Goal: Task Accomplishment & Management: Use online tool/utility

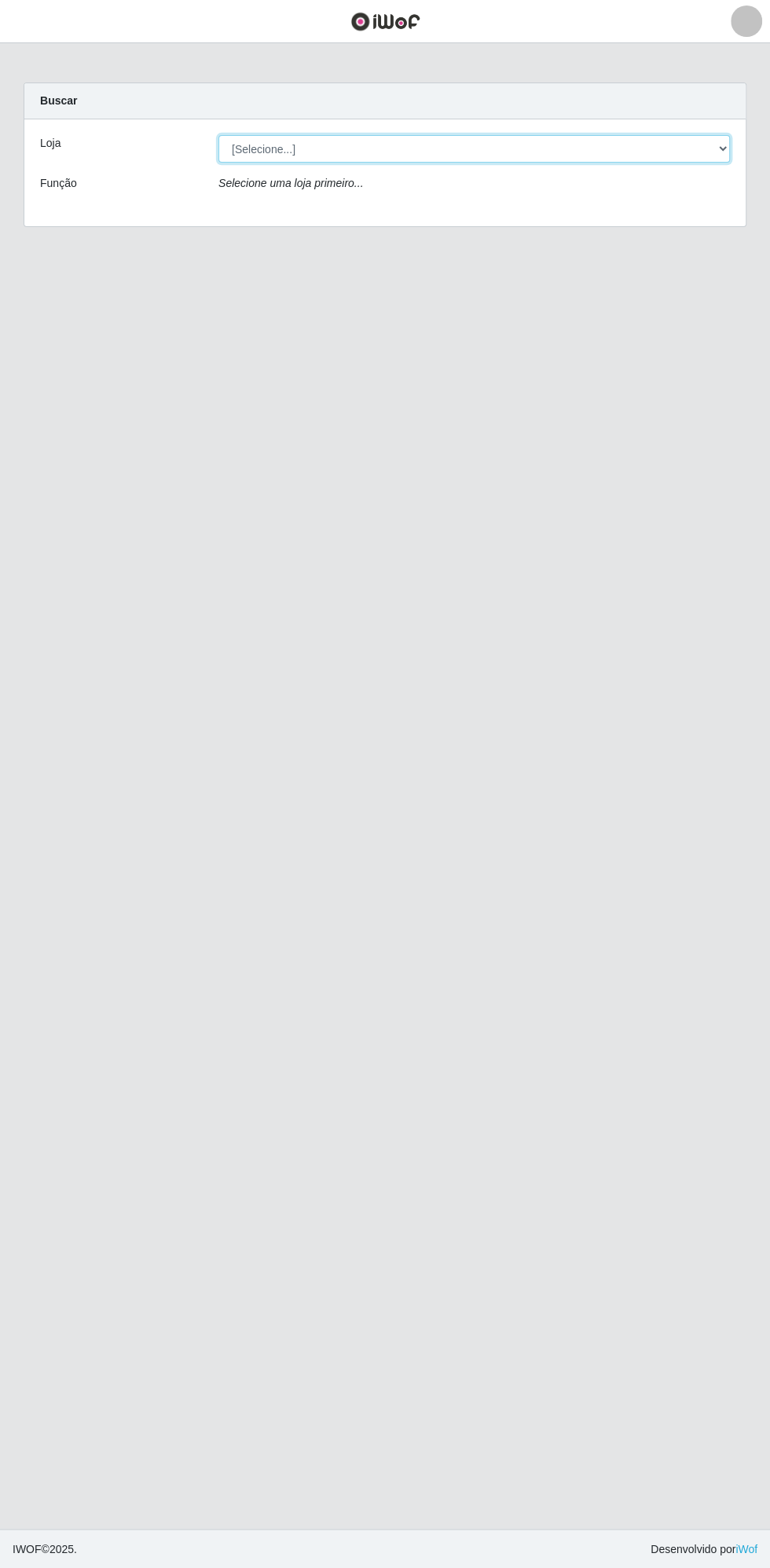
click at [288, 148] on select "[Selecione...] Extrabom - Loja 13 [GEOGRAPHIC_DATA]" at bounding box center [474, 149] width 511 height 27
select select "436"
click at [219, 135] on select "[Selecione...] Extrabom - Loja 13 [GEOGRAPHIC_DATA]" at bounding box center [474, 149] width 511 height 27
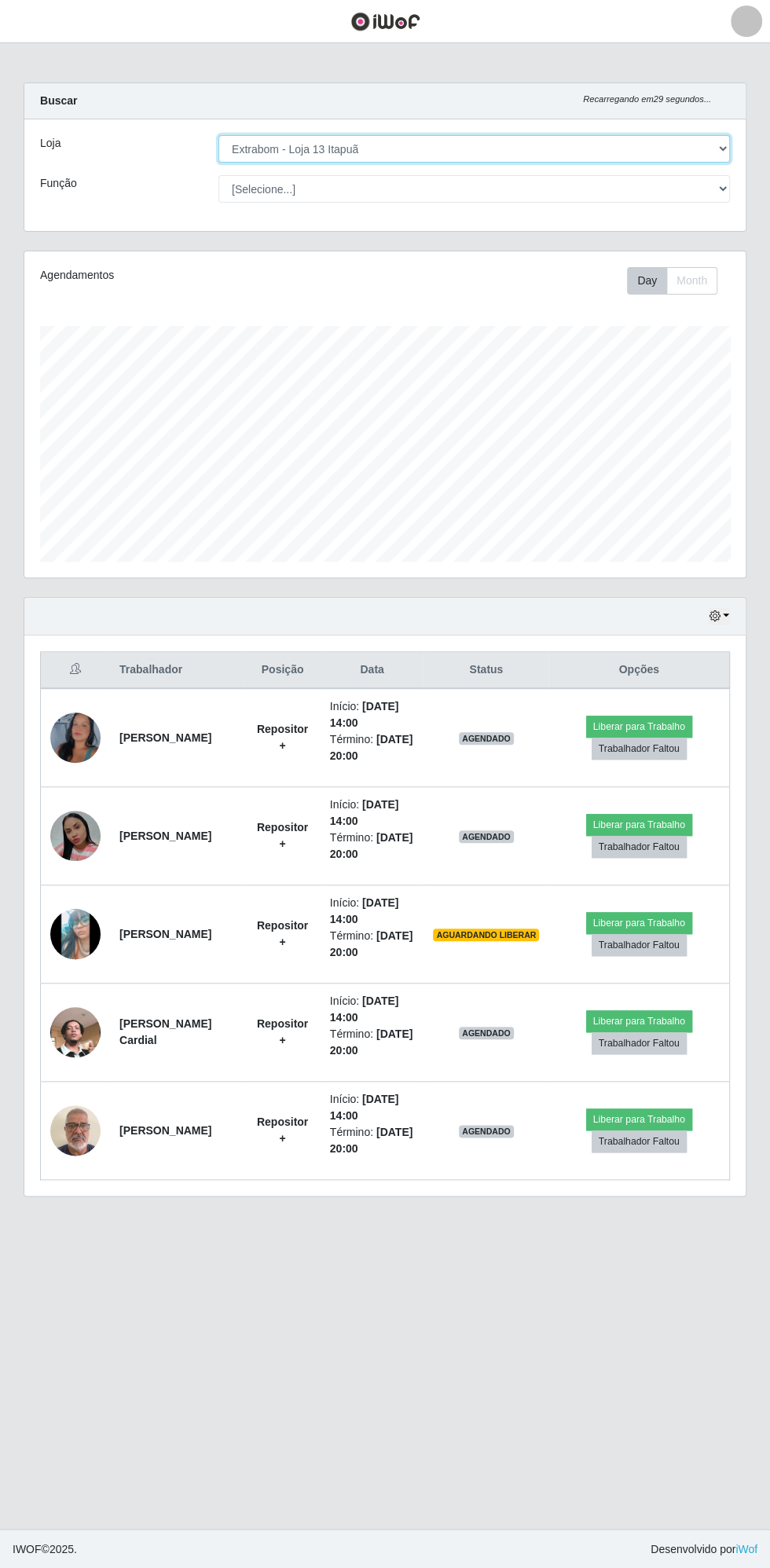
scroll to position [325, 721]
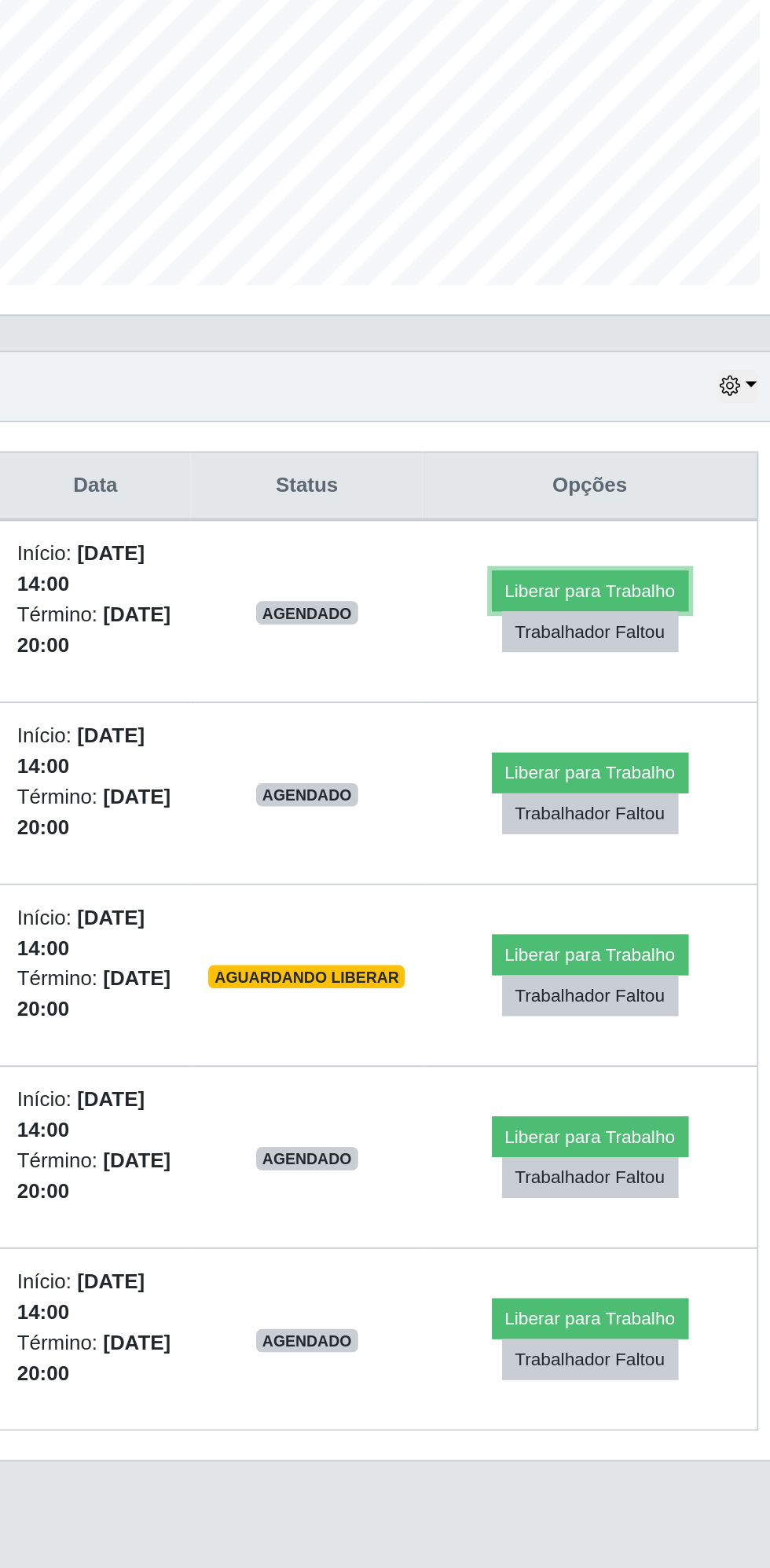
click at [647, 720] on button "Liberar para Trabalho" at bounding box center [639, 726] width 106 height 22
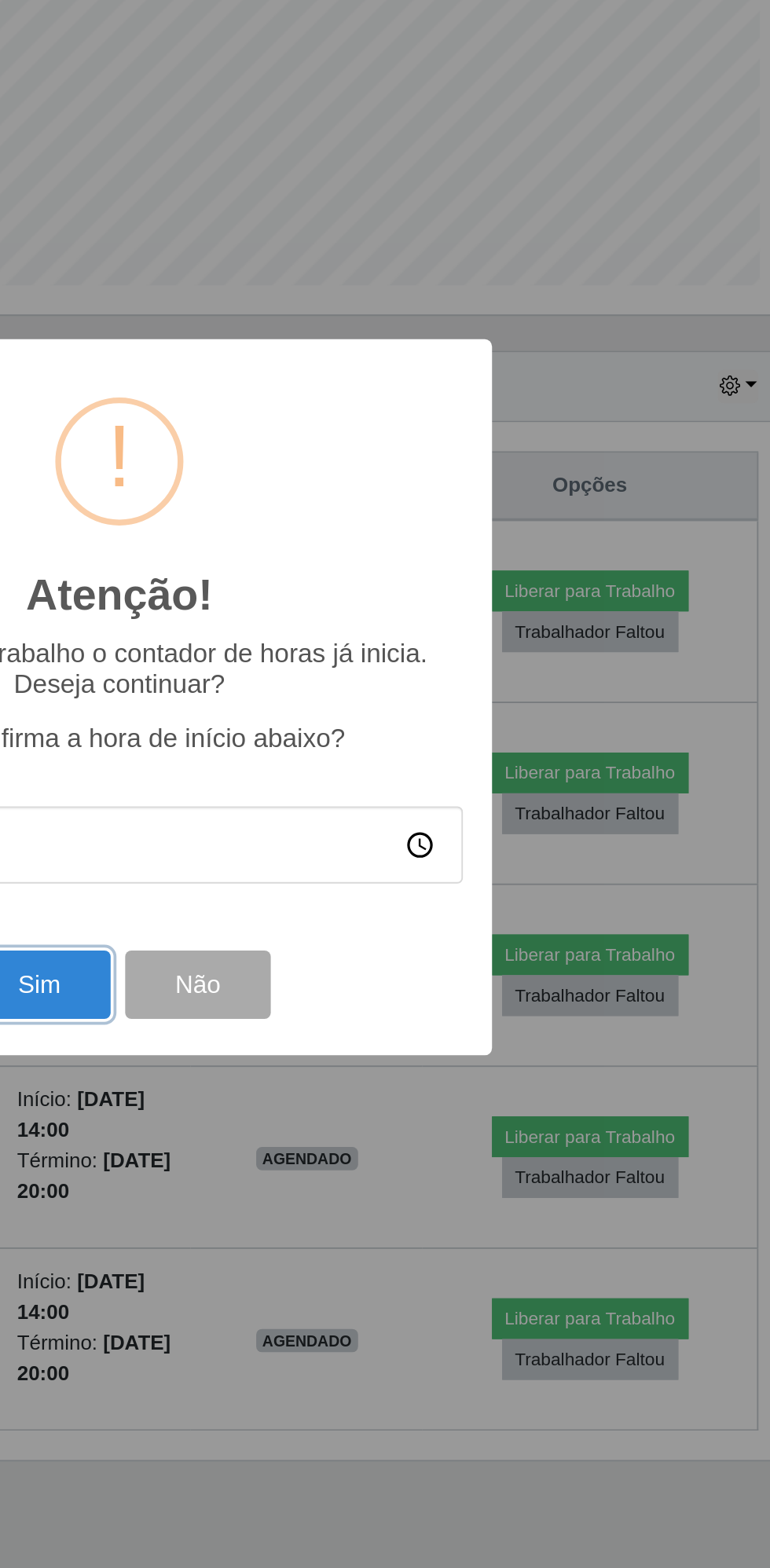
click at [350, 945] on button "Sim" at bounding box center [341, 939] width 76 height 37
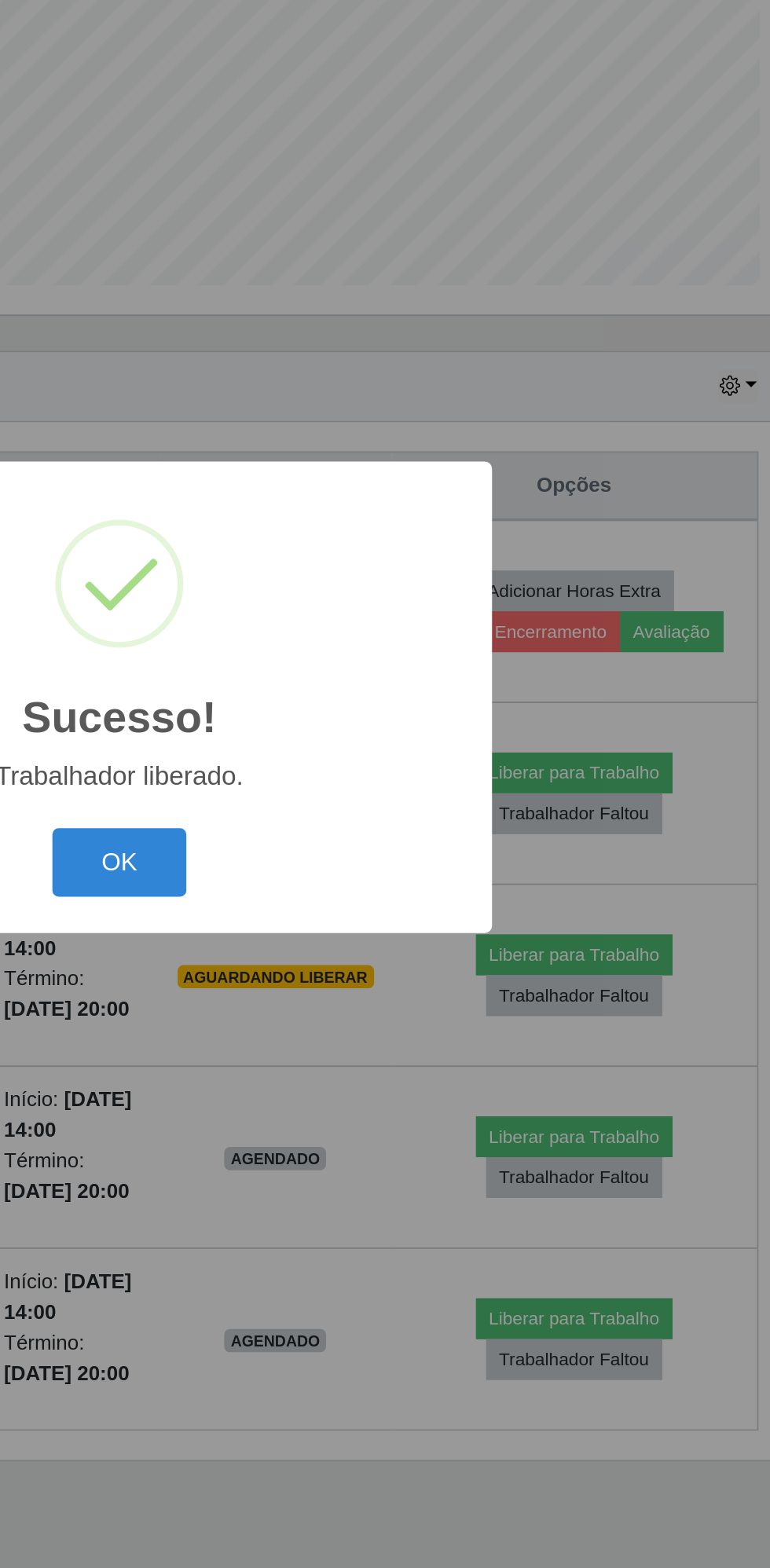
click at [393, 876] on button "OK" at bounding box center [385, 873] width 73 height 37
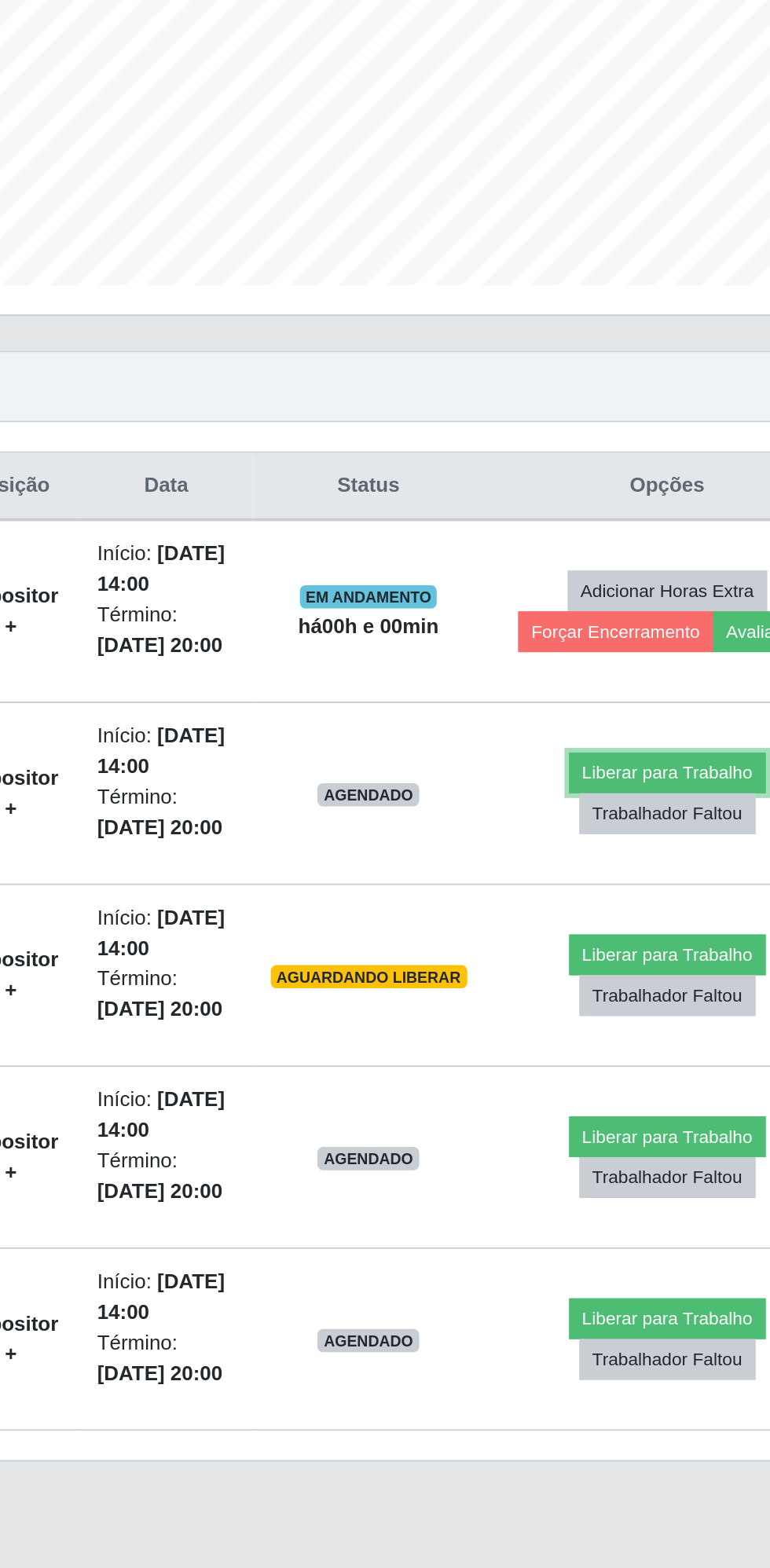
click at [616, 819] on button "Liberar para Trabalho" at bounding box center [630, 825] width 106 height 22
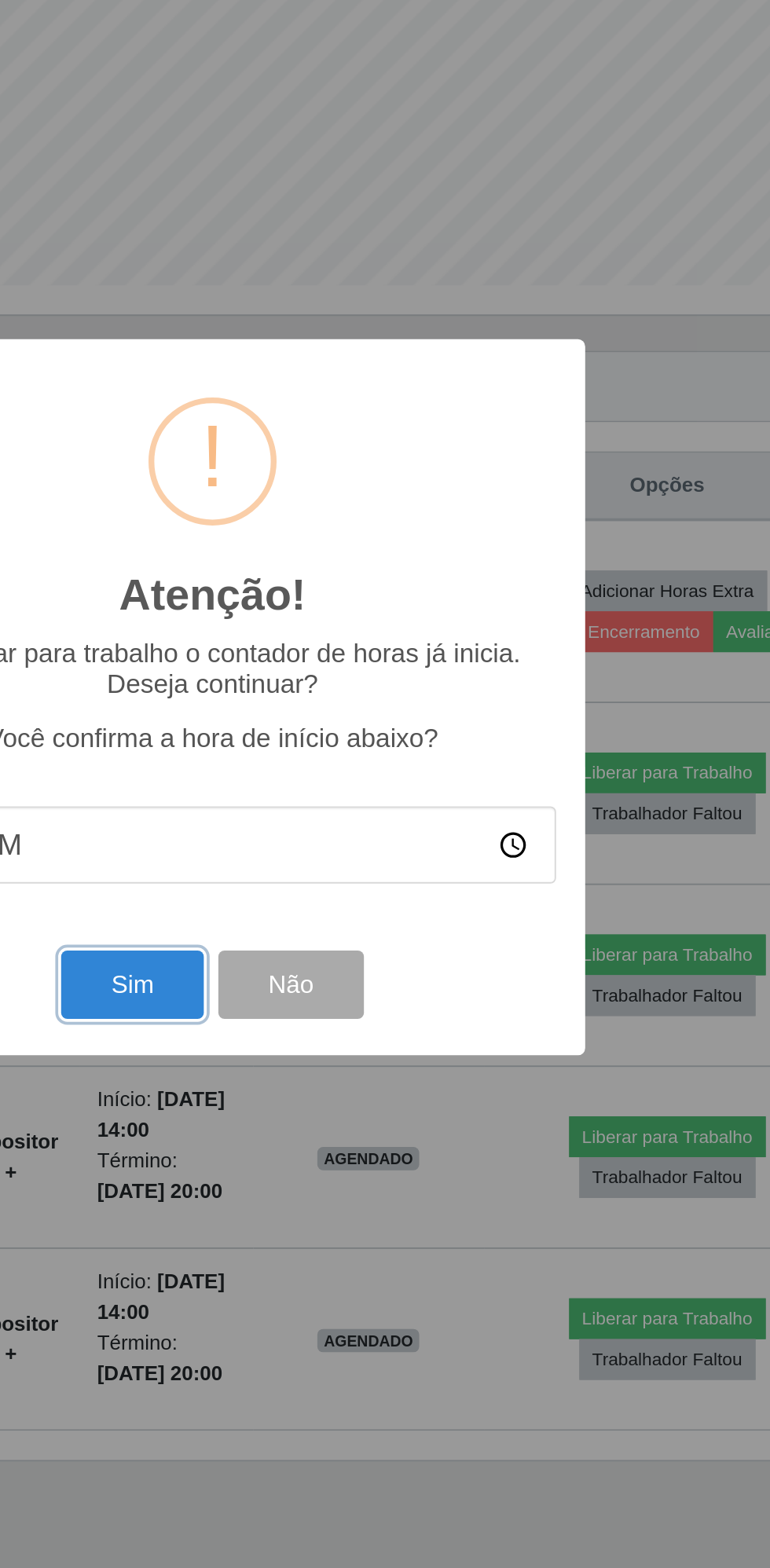
click at [341, 935] on button "Sim" at bounding box center [341, 939] width 76 height 37
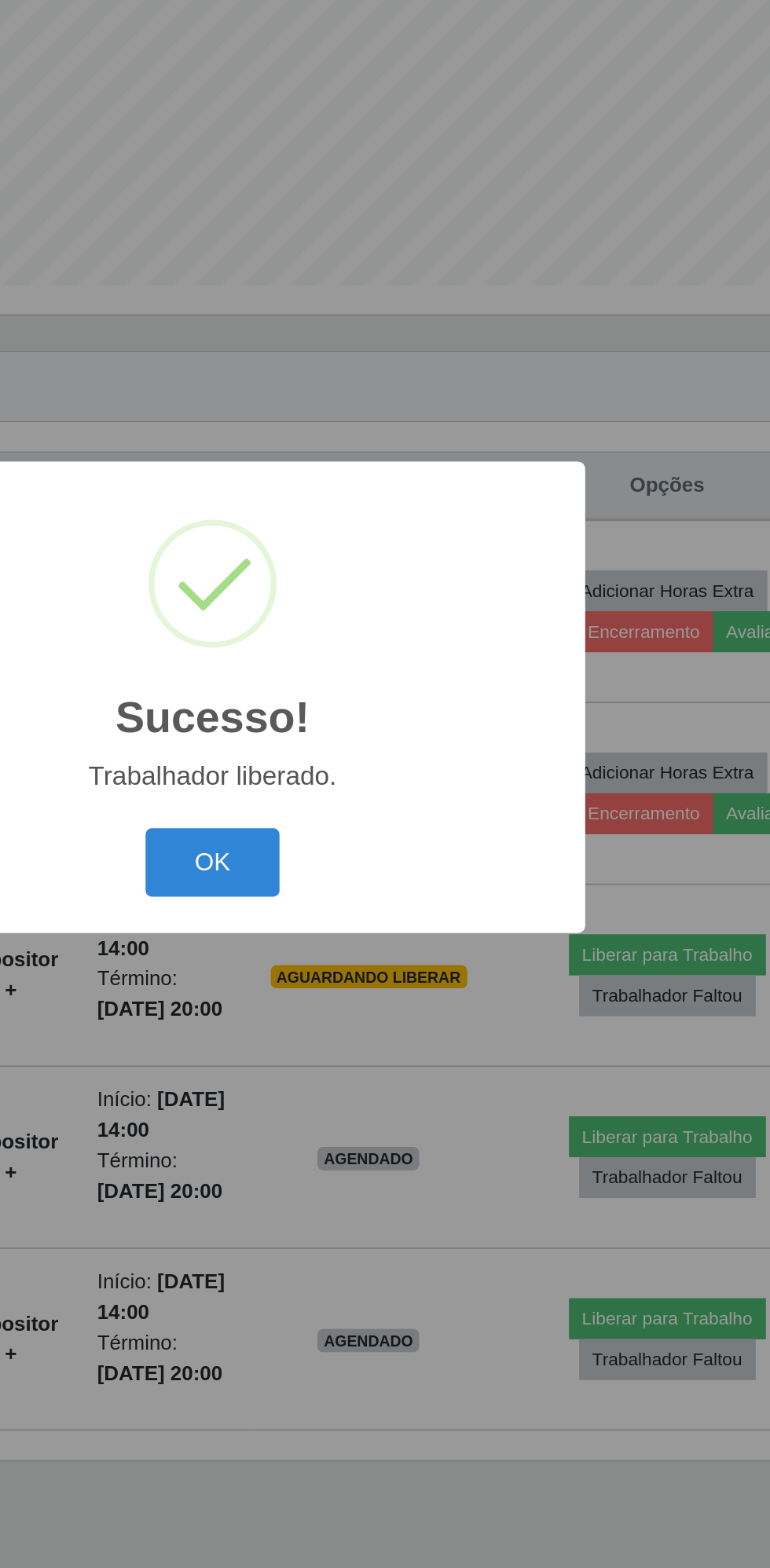
click at [392, 880] on button "OK" at bounding box center [385, 873] width 73 height 37
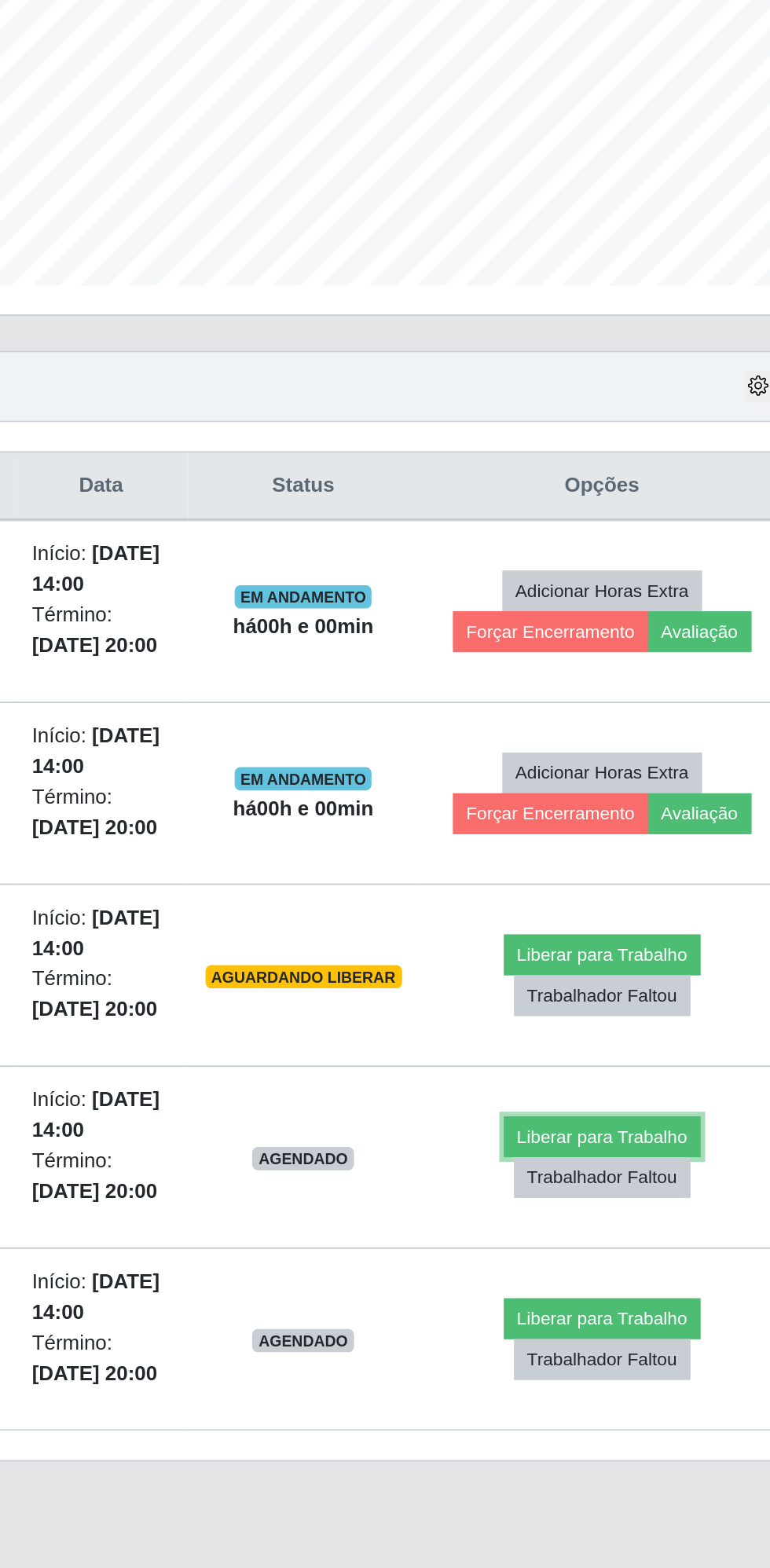
click at [617, 1010] on button "Liberar para Trabalho" at bounding box center [630, 1020] width 106 height 22
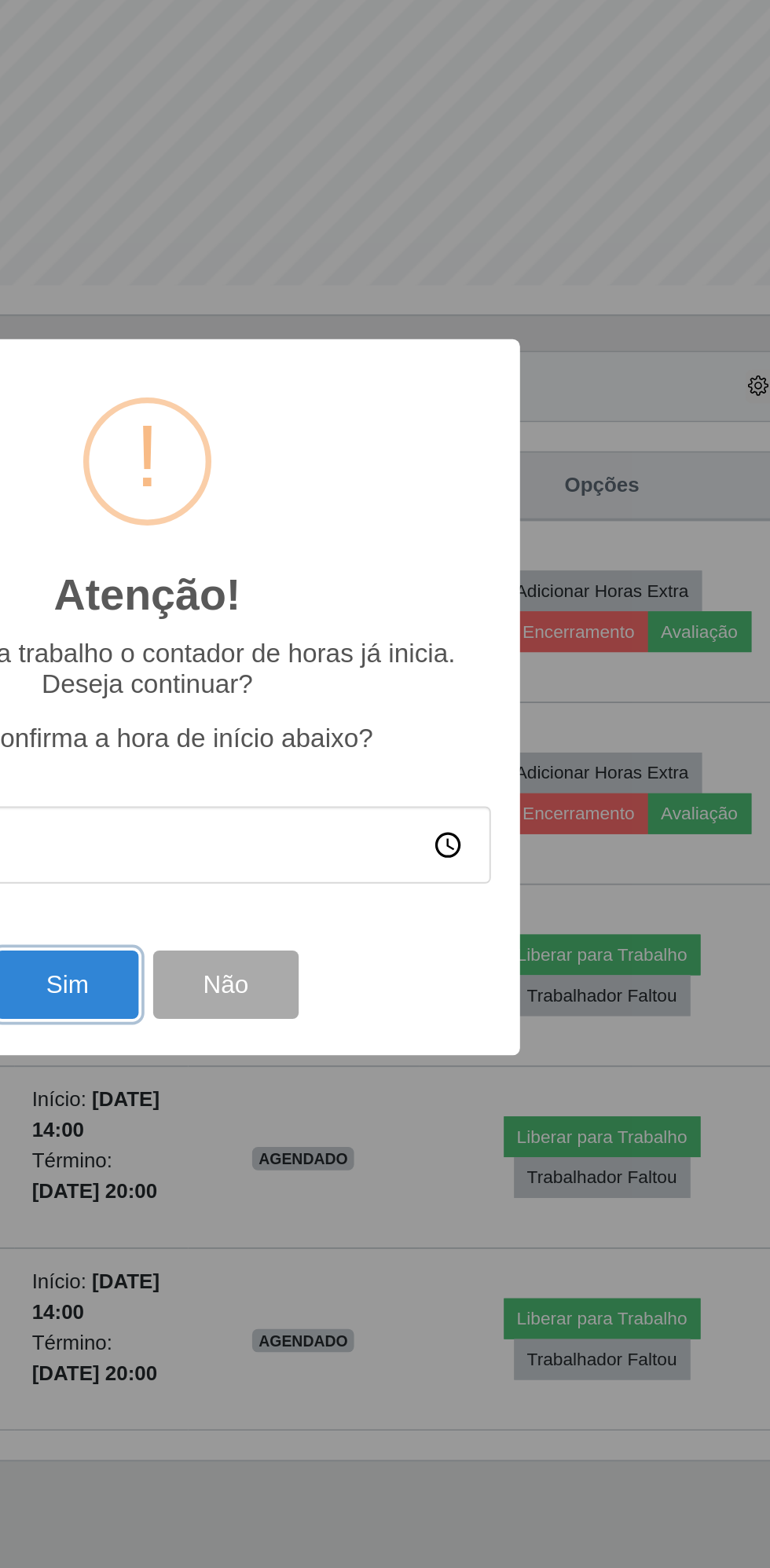
click at [350, 943] on button "Sim" at bounding box center [341, 939] width 76 height 37
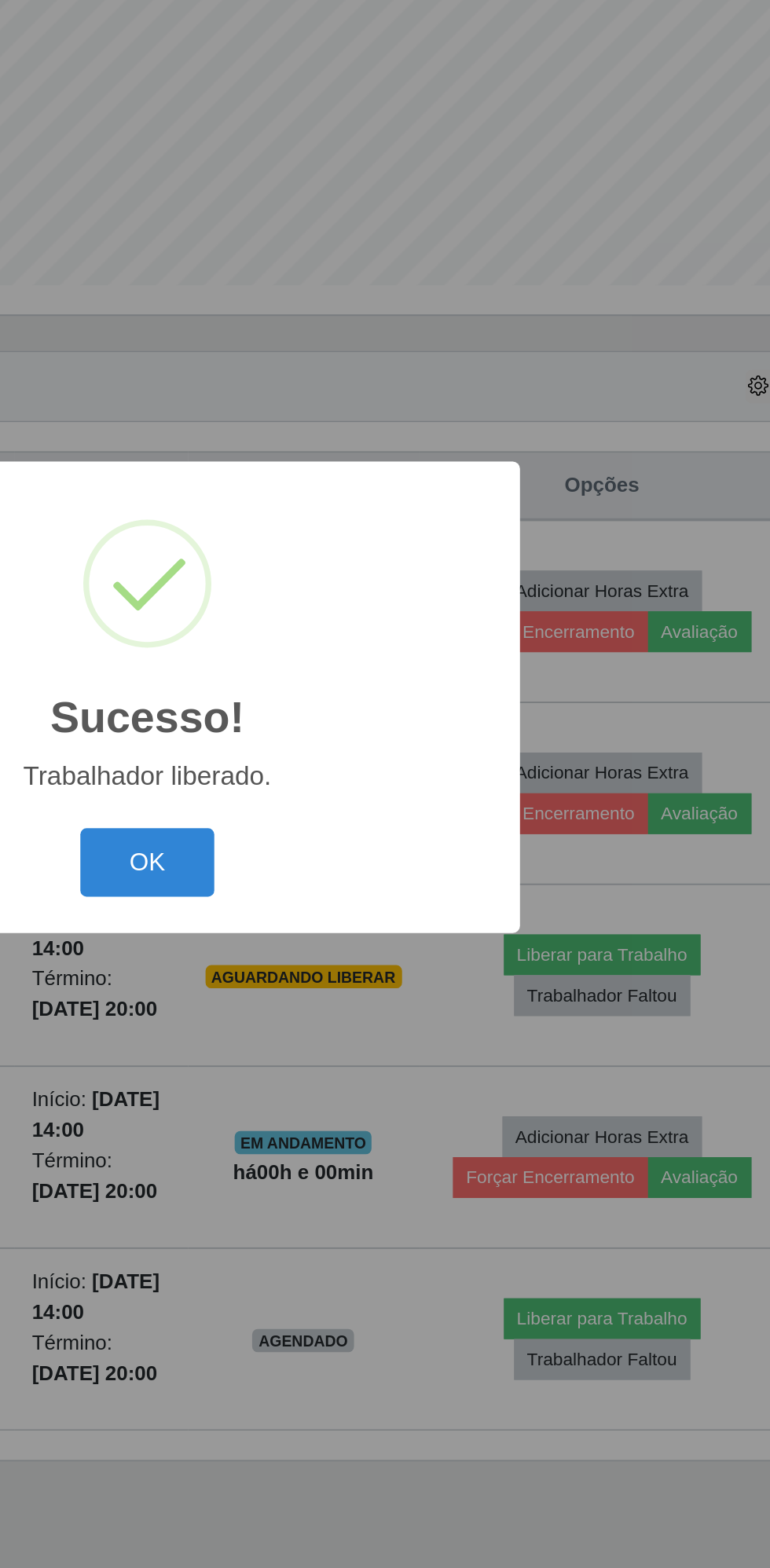
click at [392, 866] on button "OK" at bounding box center [385, 873] width 73 height 37
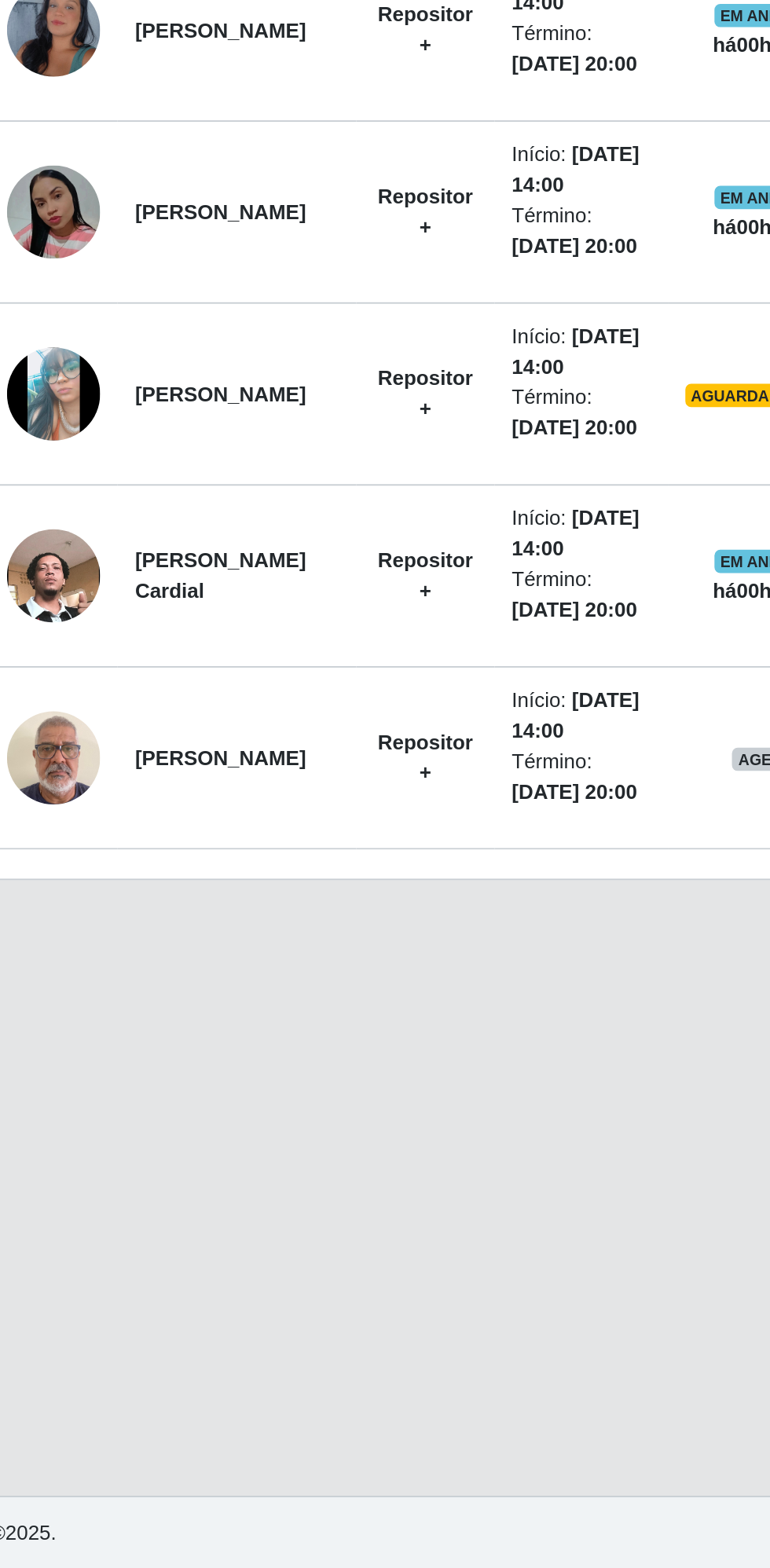
scroll to position [0, 0]
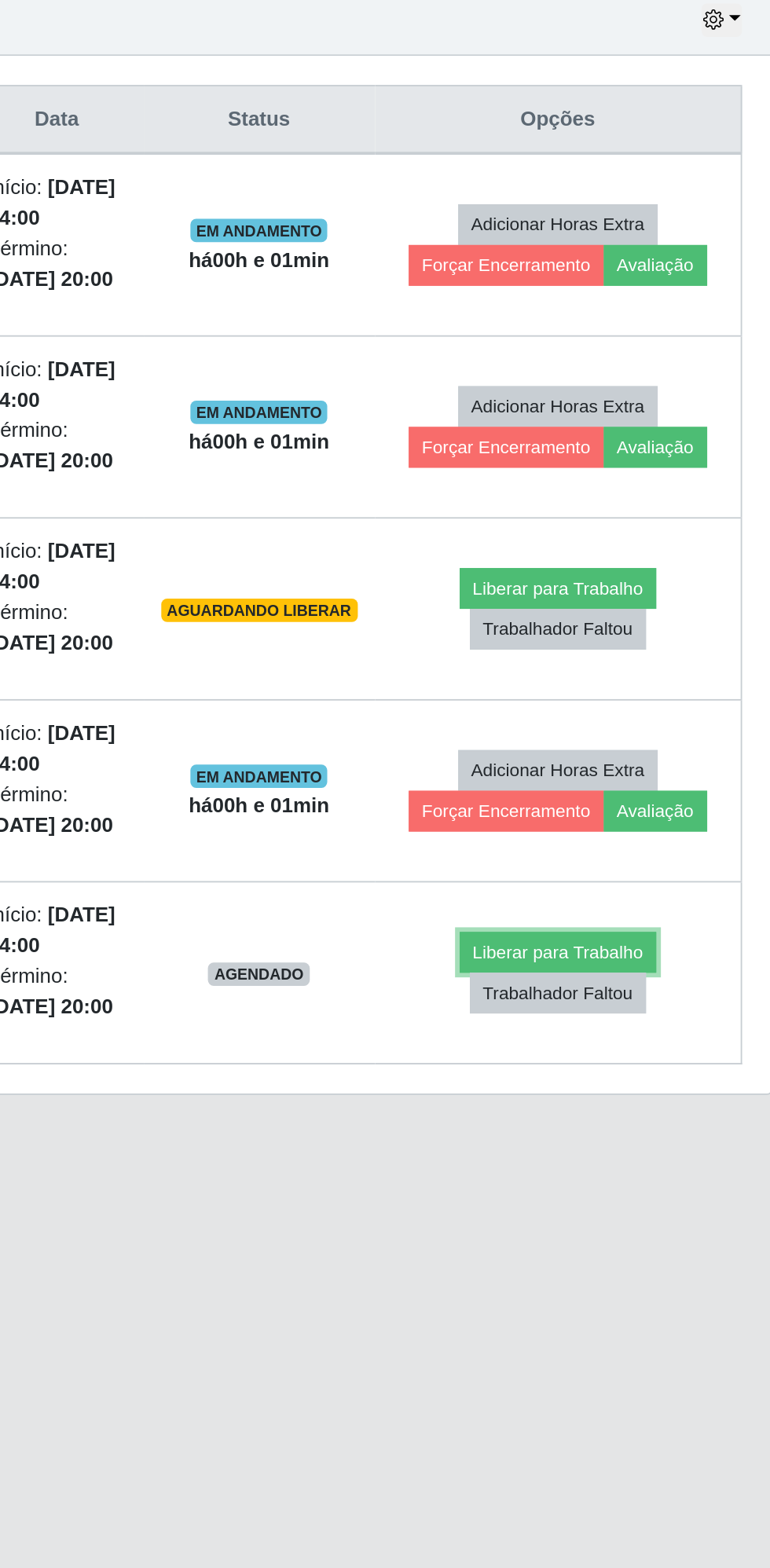
click at [628, 1117] on button "Liberar para Trabalho" at bounding box center [630, 1119] width 106 height 22
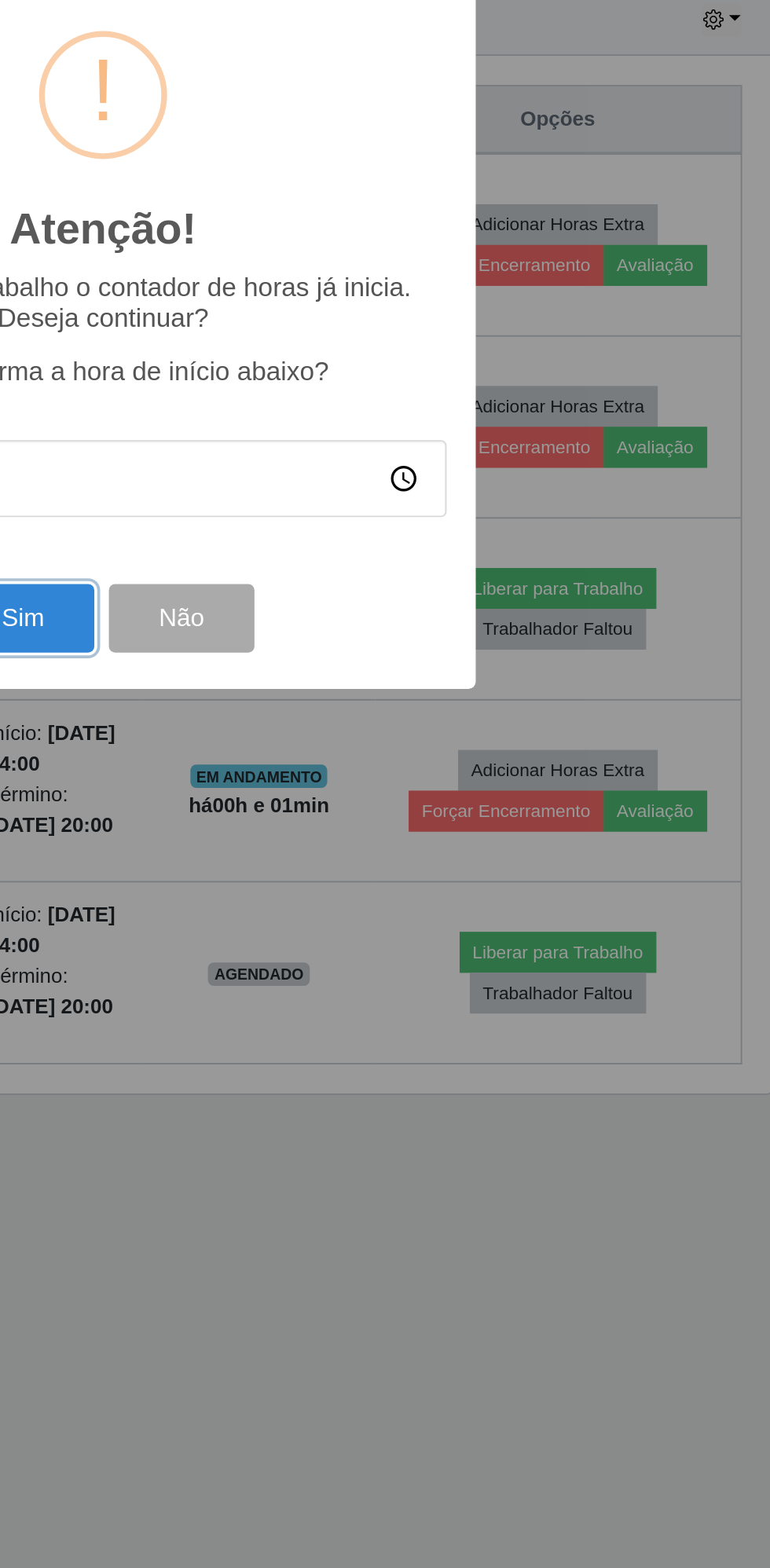
click at [357, 950] on button "Sim" at bounding box center [341, 939] width 76 height 37
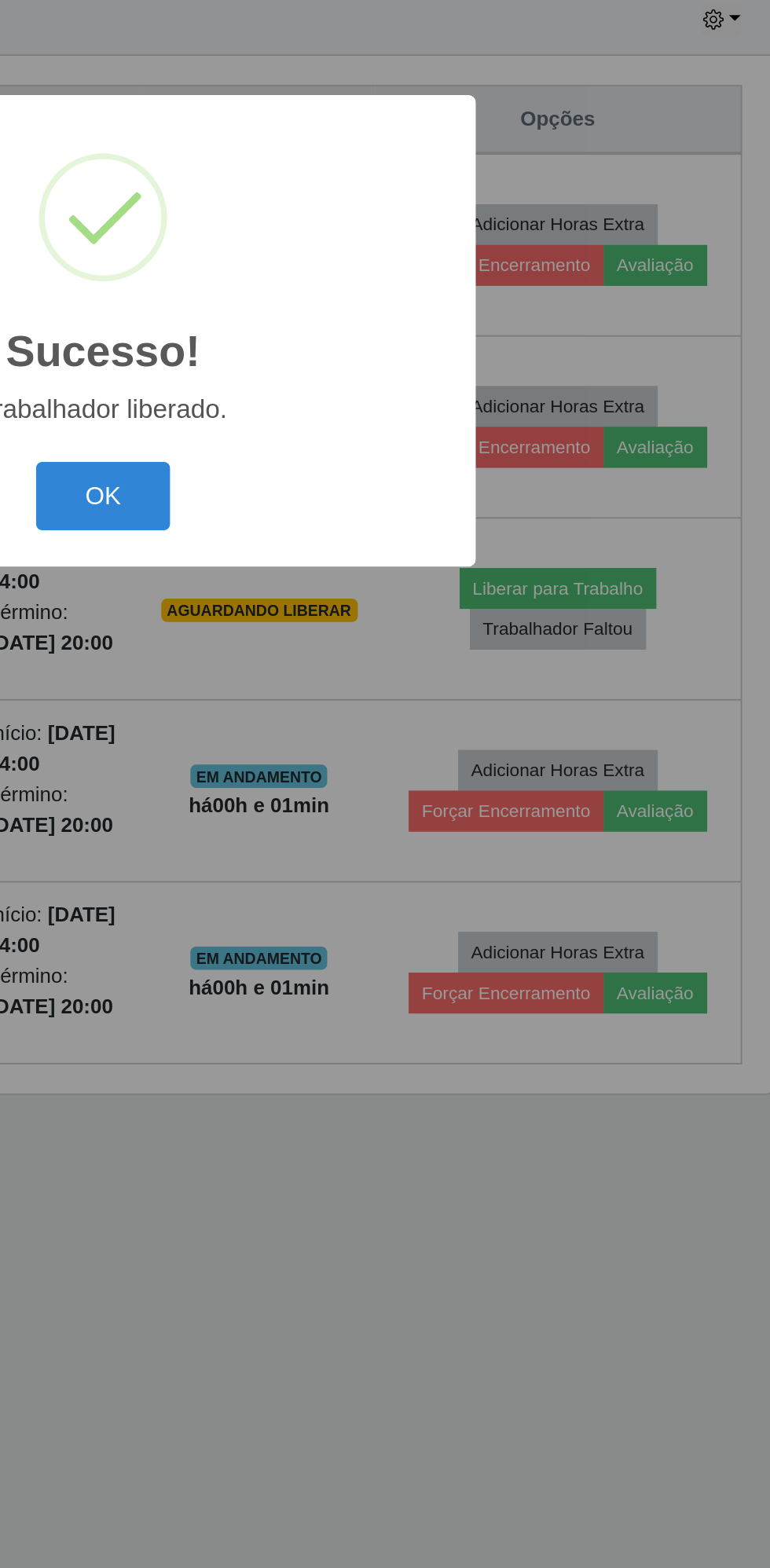
click at [385, 869] on button "OK" at bounding box center [385, 873] width 73 height 37
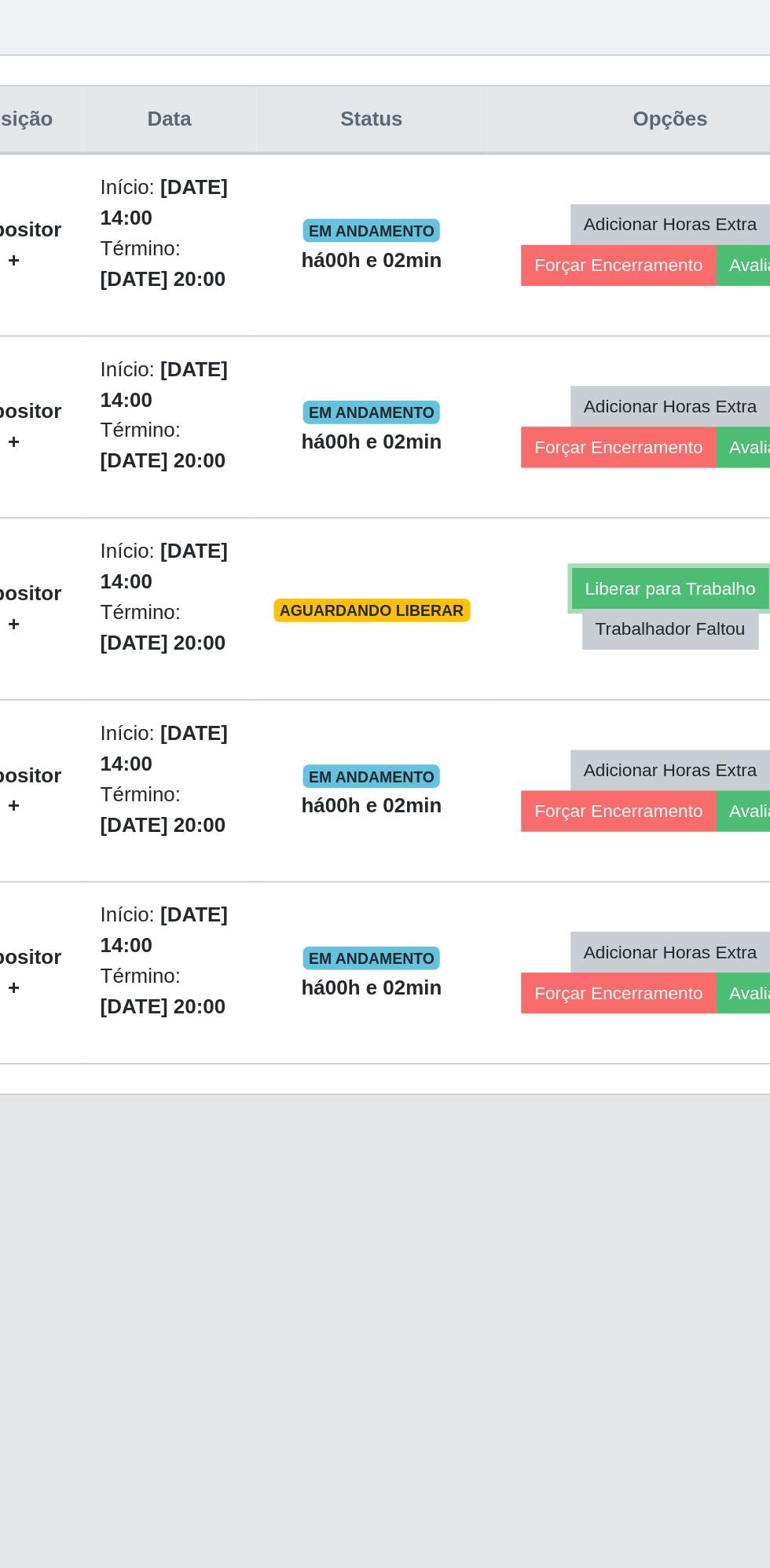
click at [635, 915] on button "Liberar para Trabalho" at bounding box center [630, 922] width 106 height 22
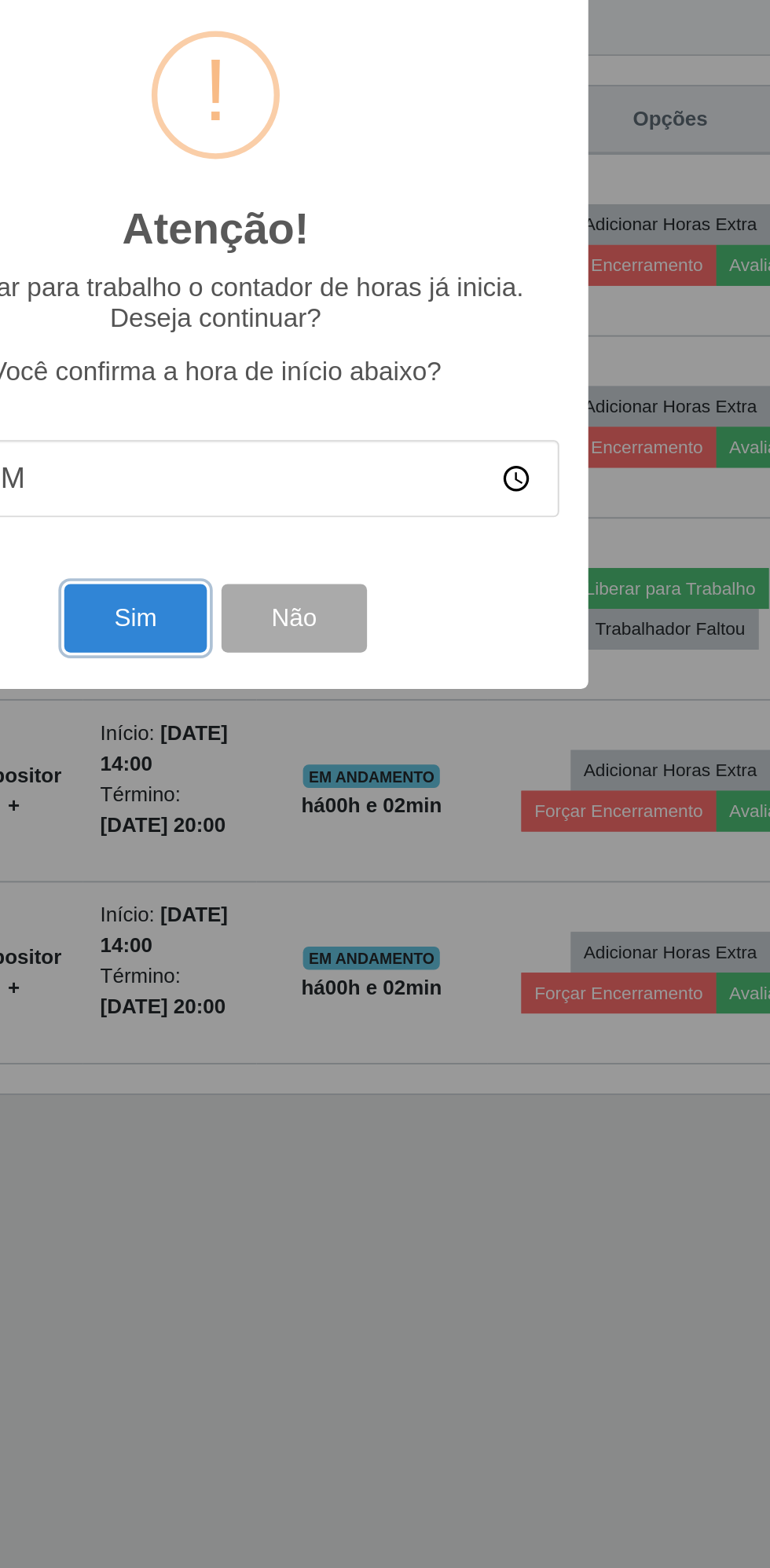
click at [336, 944] on button "Sim" at bounding box center [341, 939] width 76 height 37
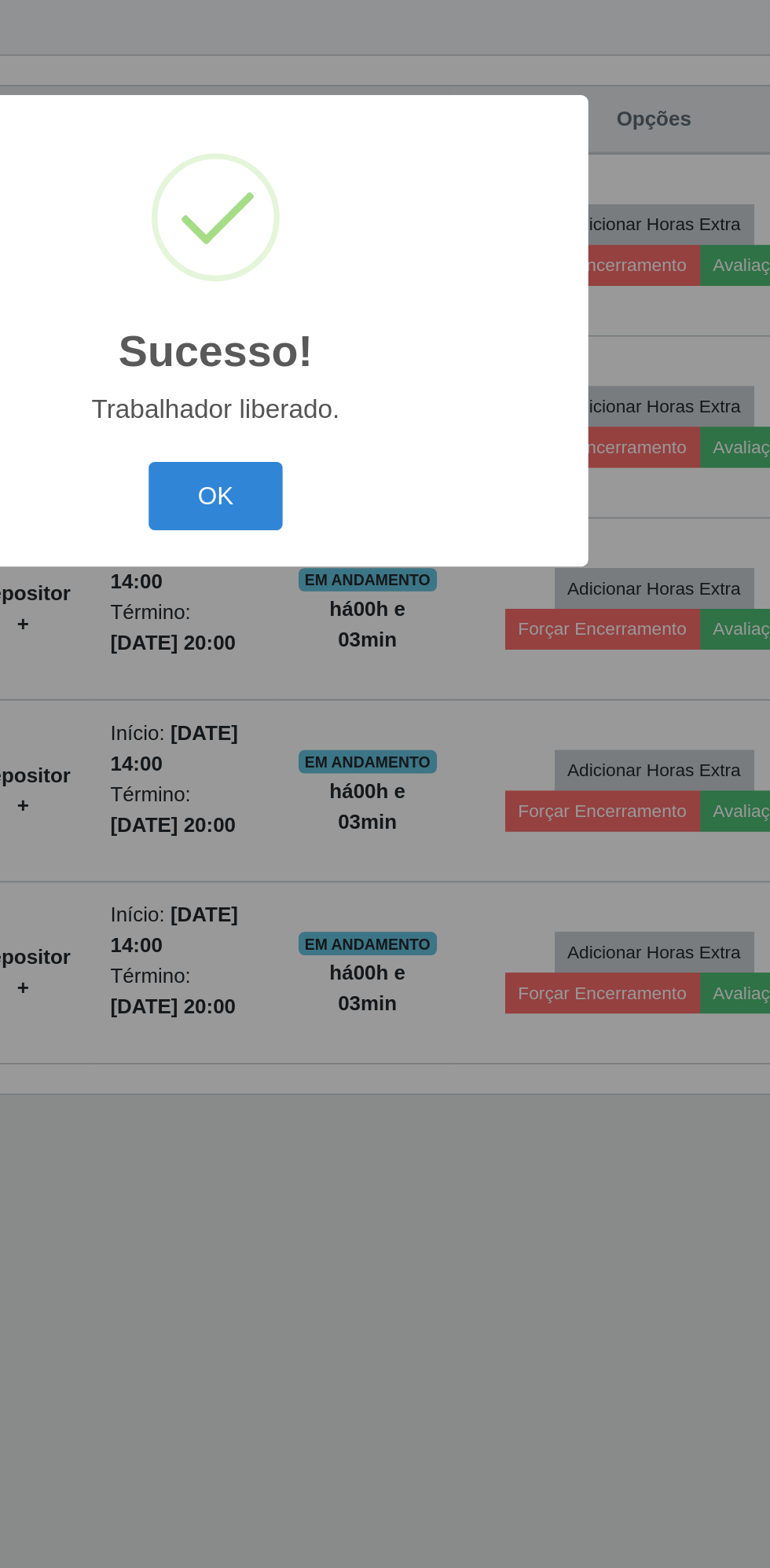
click at [383, 878] on button "OK" at bounding box center [385, 873] width 73 height 37
